Goal: Find specific page/section: Find specific page/section

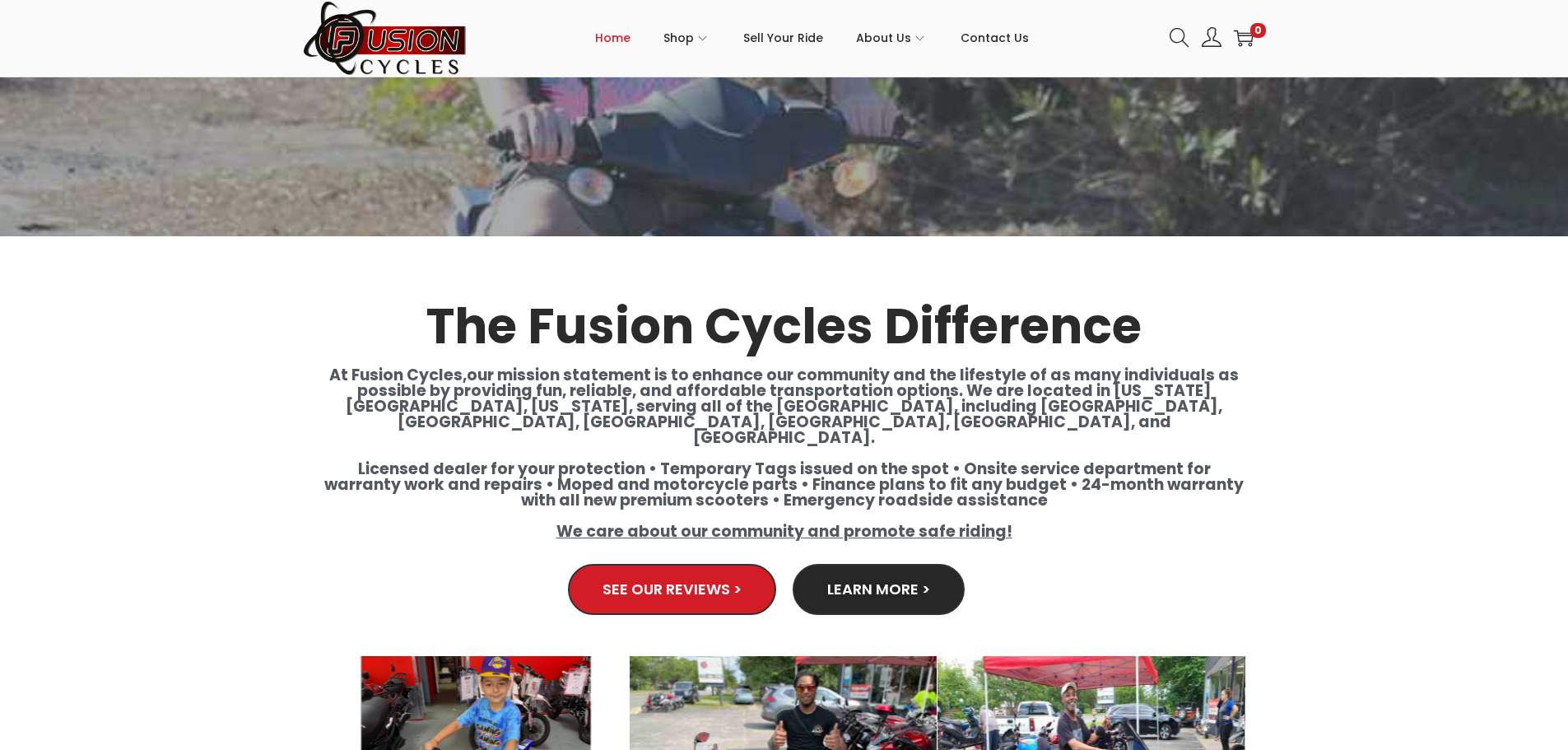
scroll to position [3212, 0]
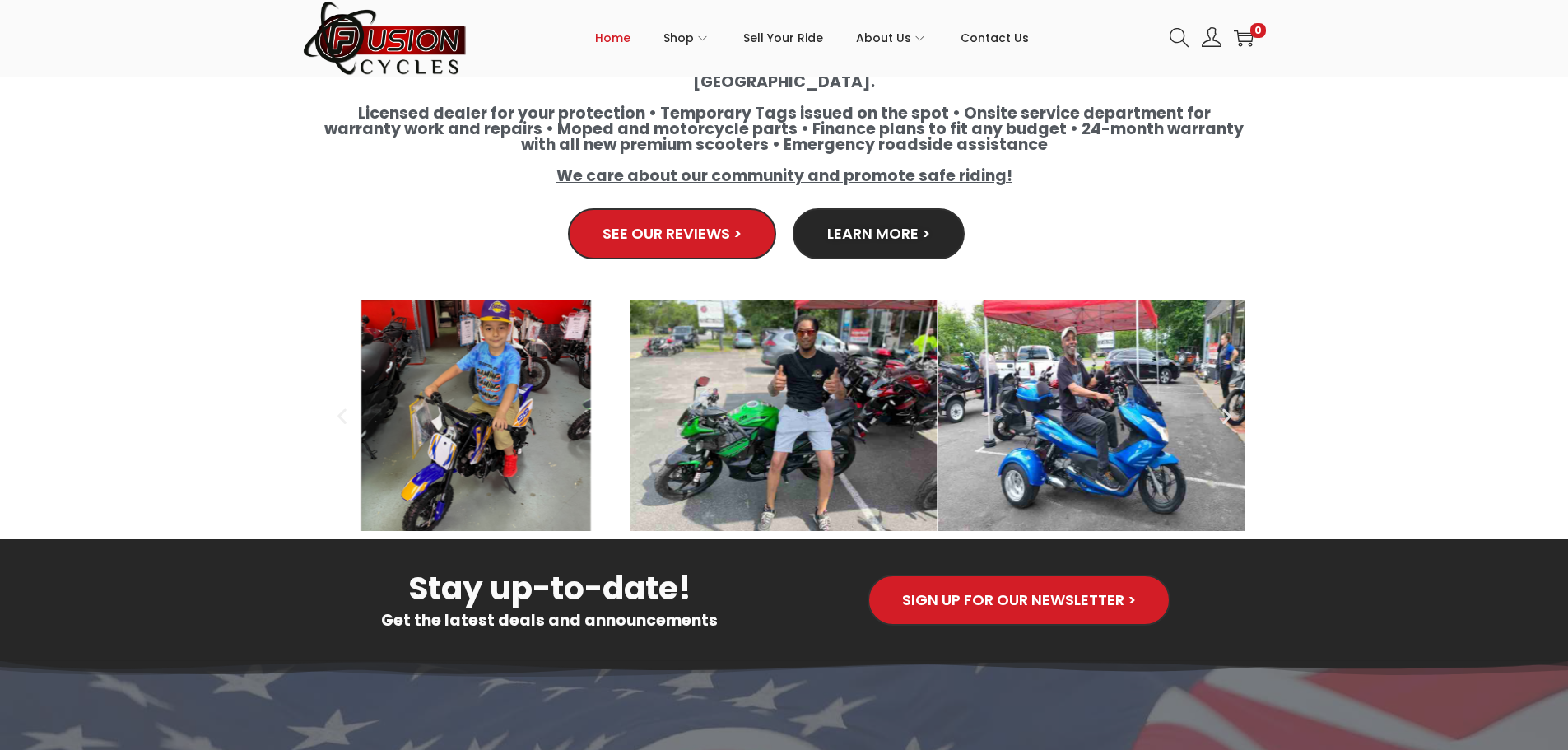
click at [496, 420] on img "3 / 8" at bounding box center [476, 416] width 307 height 231
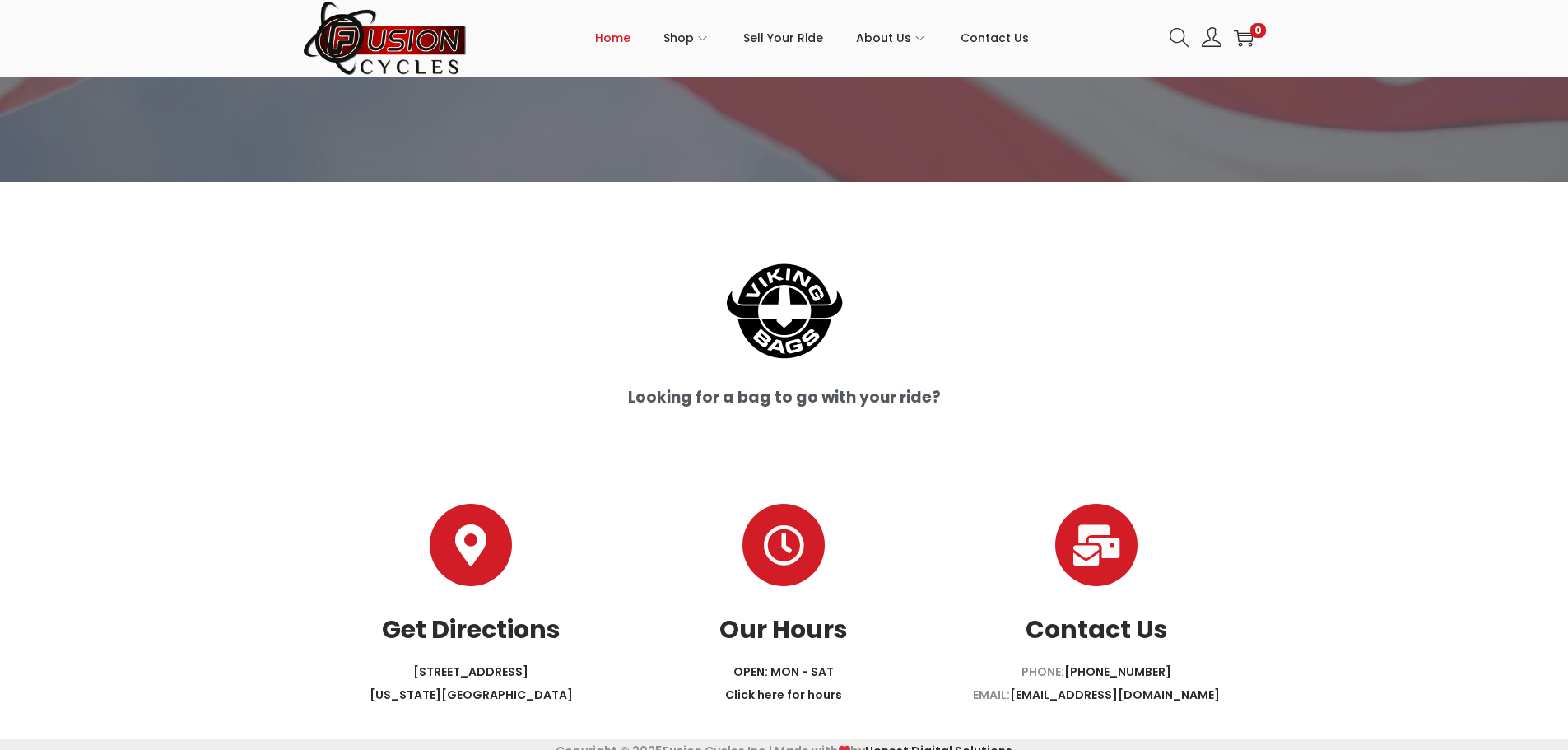
scroll to position [4304, 0]
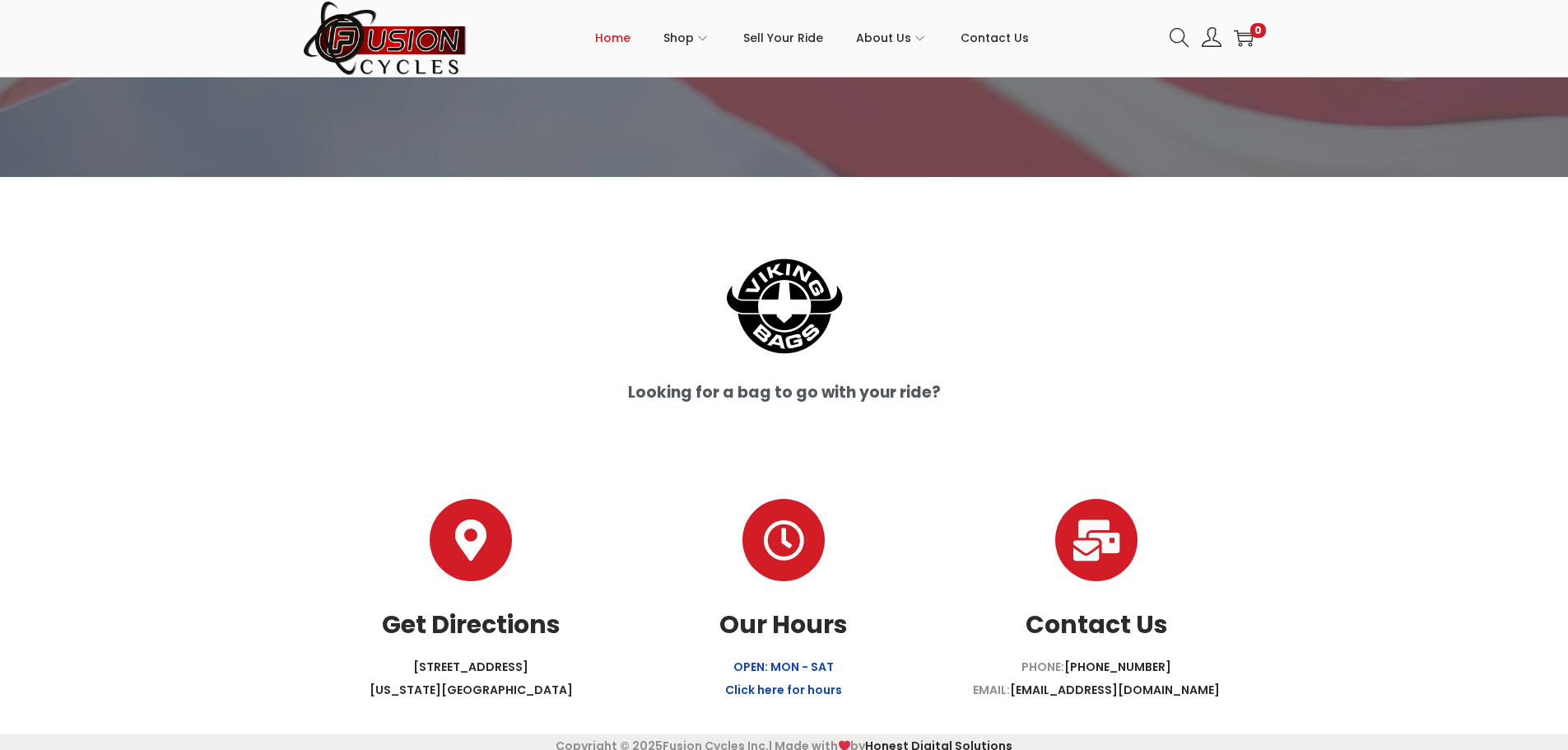
click at [772, 675] on link "OPEN: MON - SAT Click here for hours" at bounding box center [784, 678] width 117 height 39
